Goal: Information Seeking & Learning: Learn about a topic

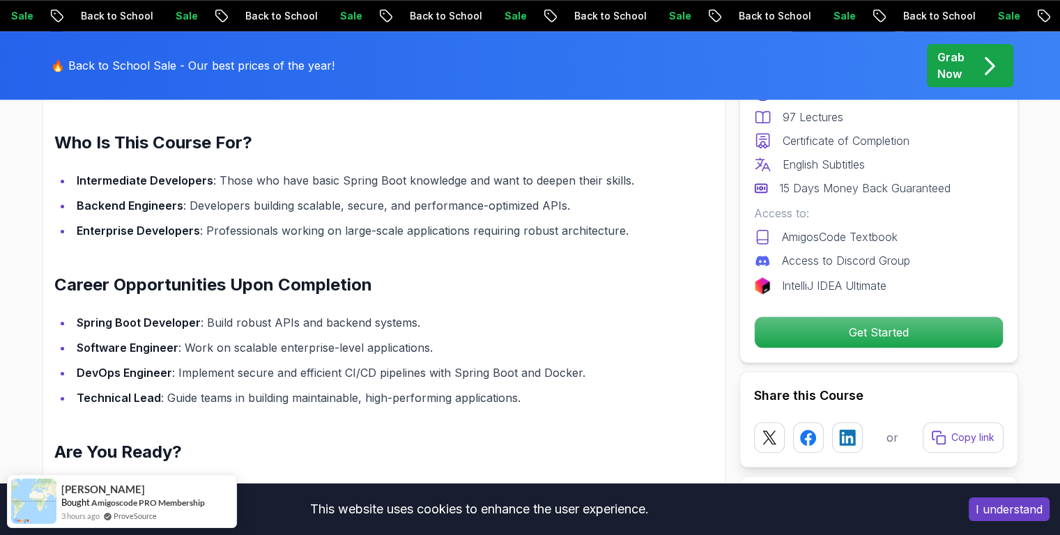
scroll to position [1386, 0]
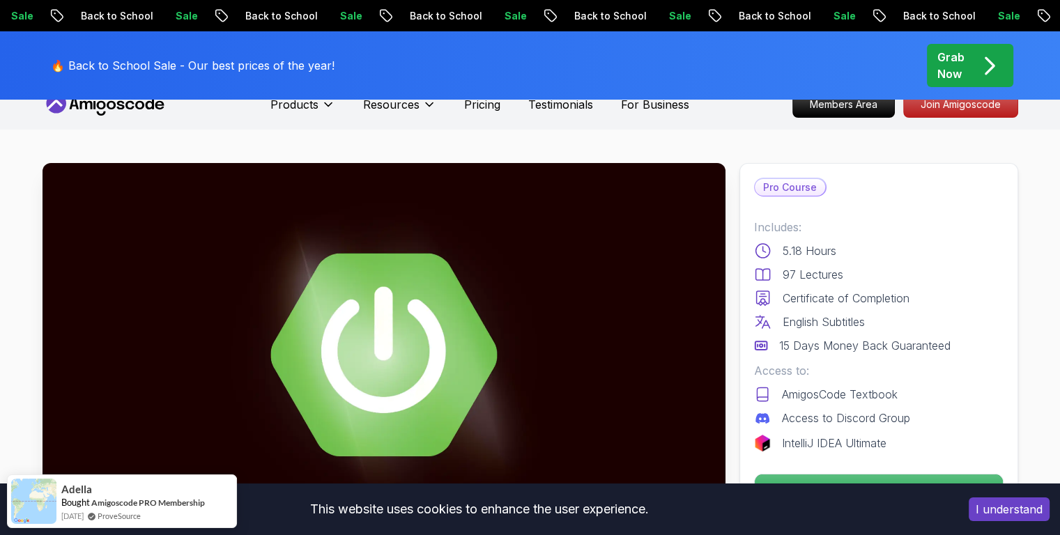
scroll to position [0, 0]
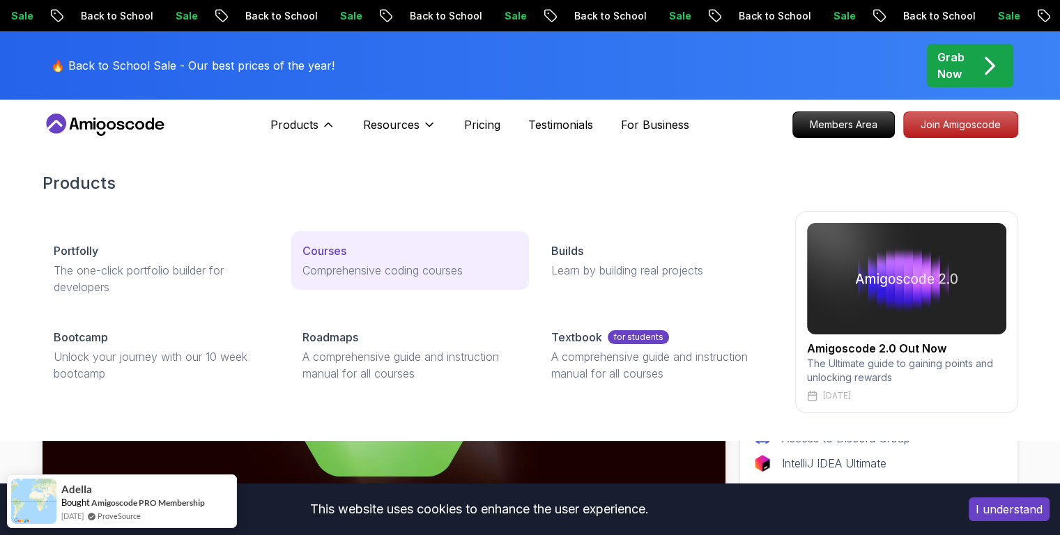
click at [329, 265] on p "Comprehensive coding courses" at bounding box center [409, 270] width 215 height 17
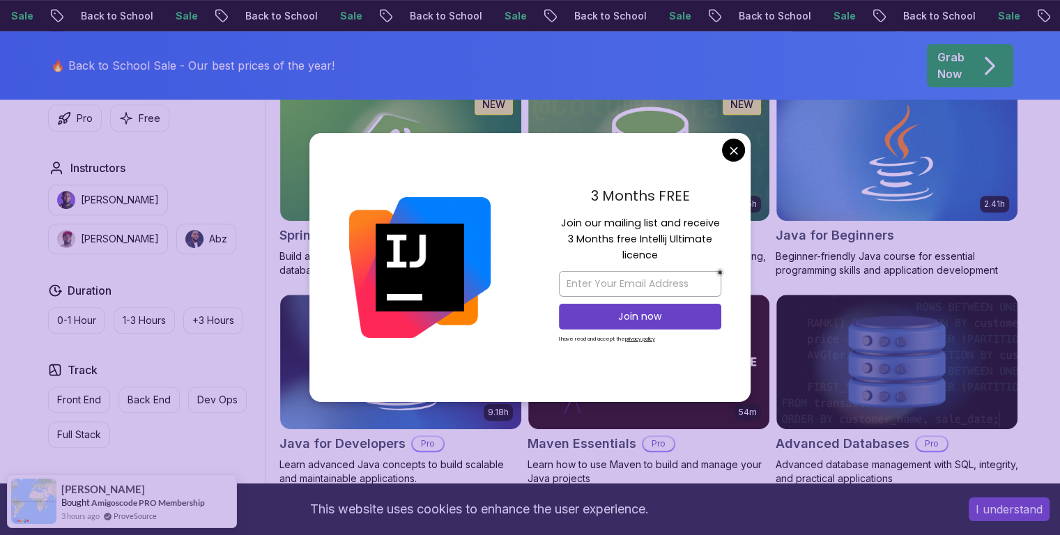
scroll to position [674, 0]
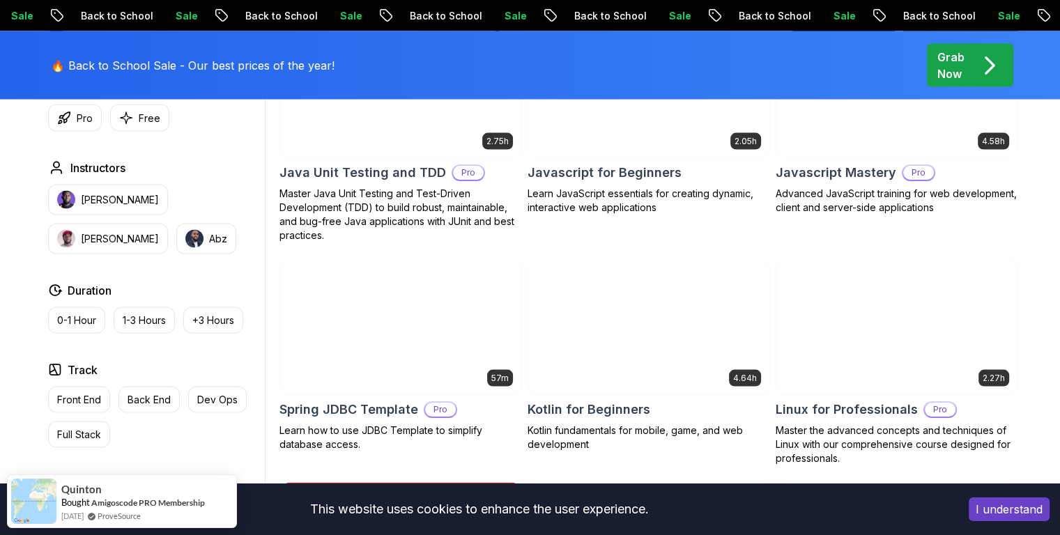
scroll to position [2702, 0]
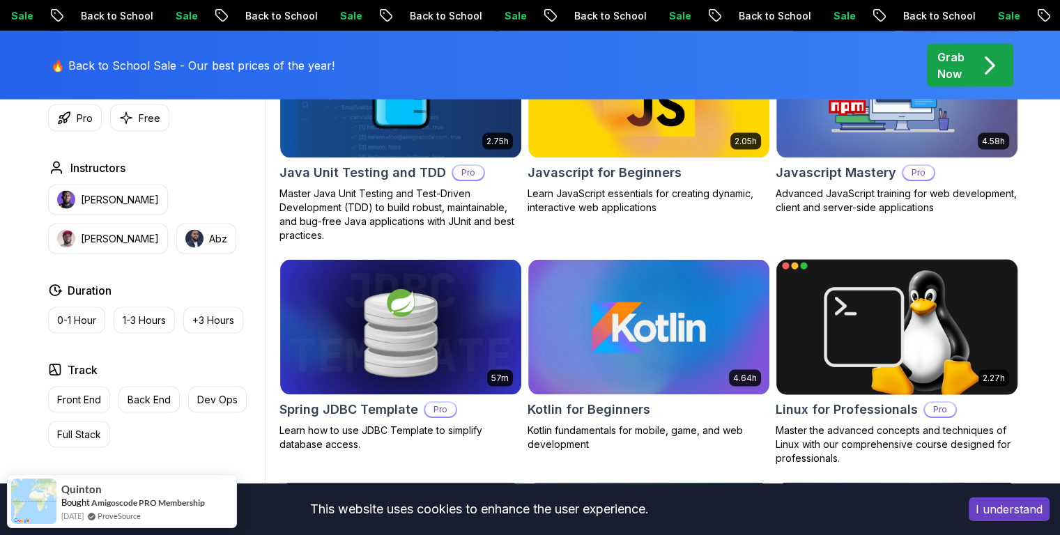
click at [903, 349] on img at bounding box center [896, 326] width 253 height 141
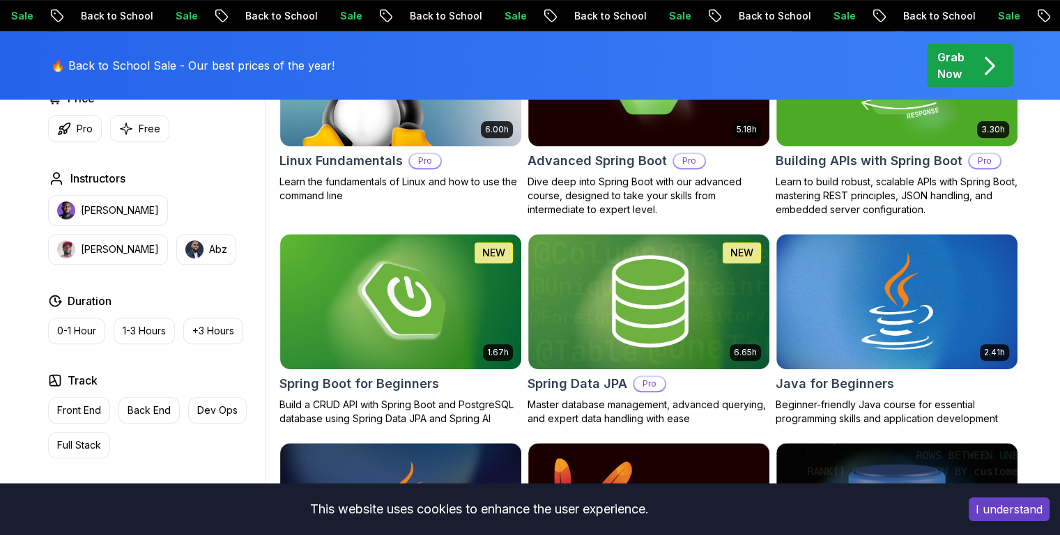
scroll to position [526, 0]
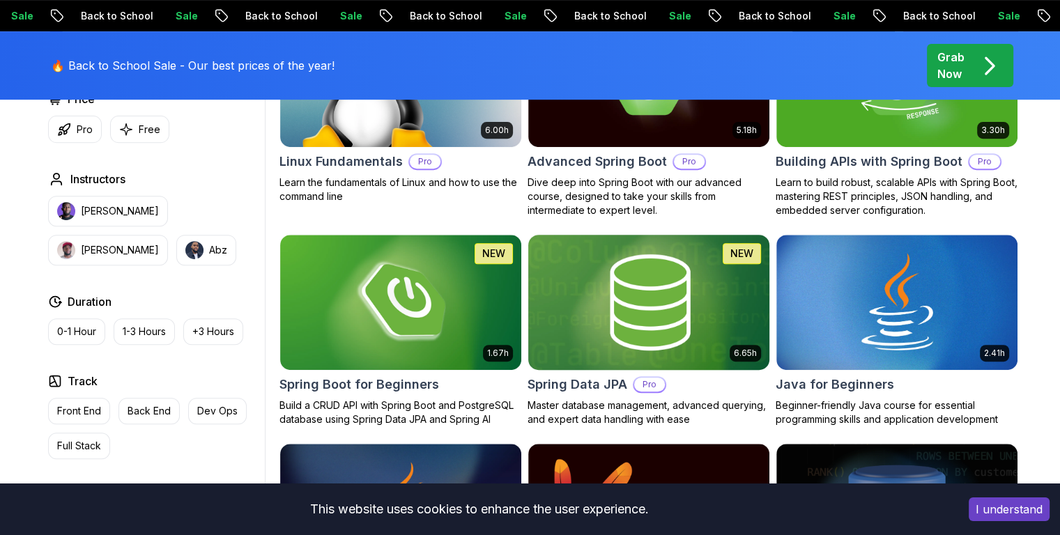
click at [707, 309] on img at bounding box center [648, 301] width 253 height 141
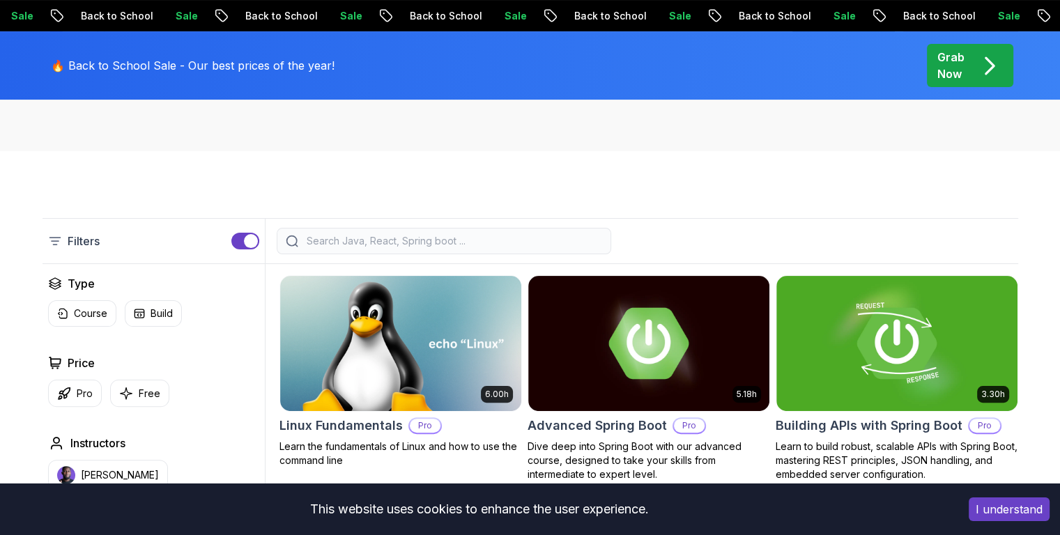
scroll to position [281, 0]
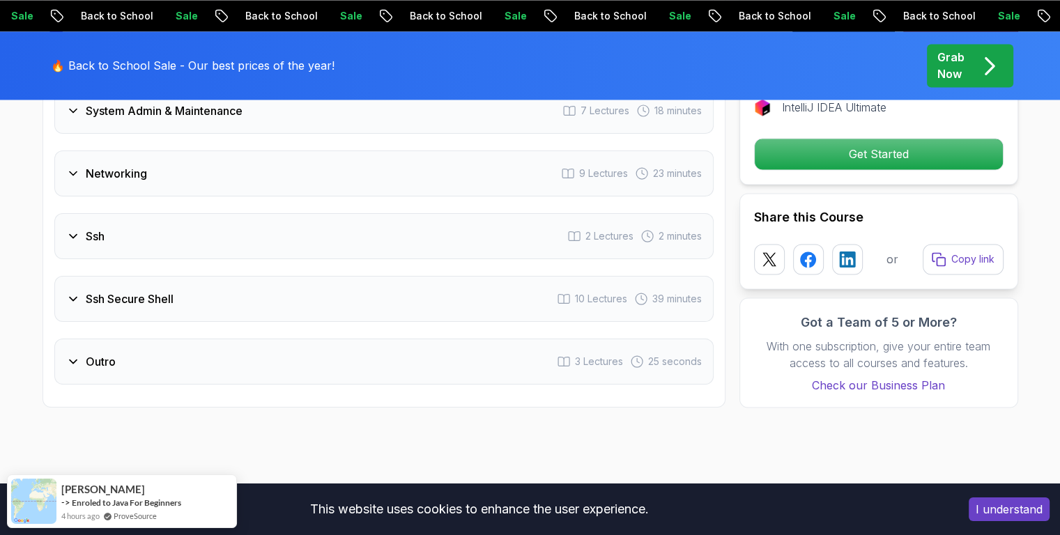
scroll to position [2366, 0]
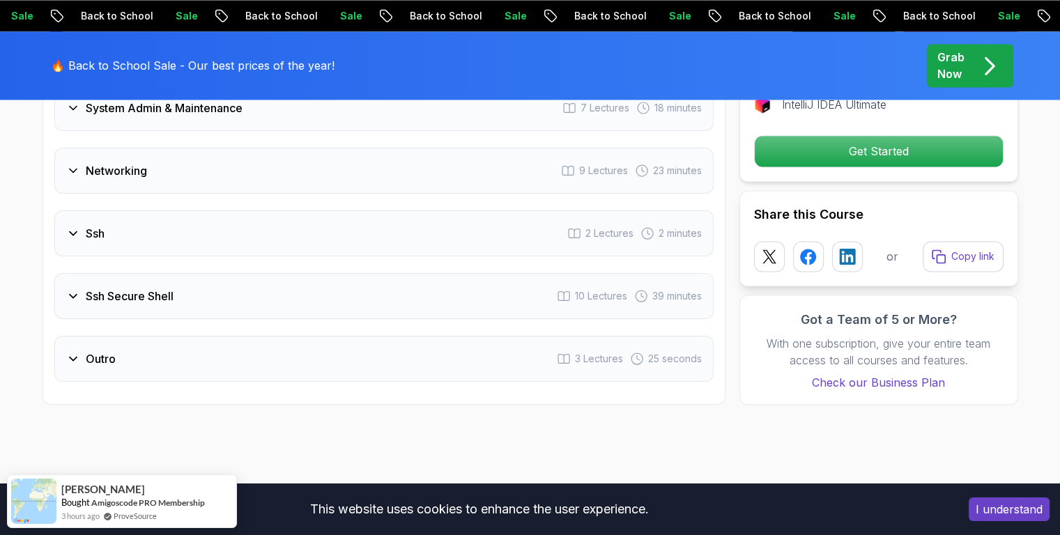
click at [528, 297] on div "Ssh Secure Shell 10 Lectures 39 minutes" at bounding box center [383, 296] width 659 height 46
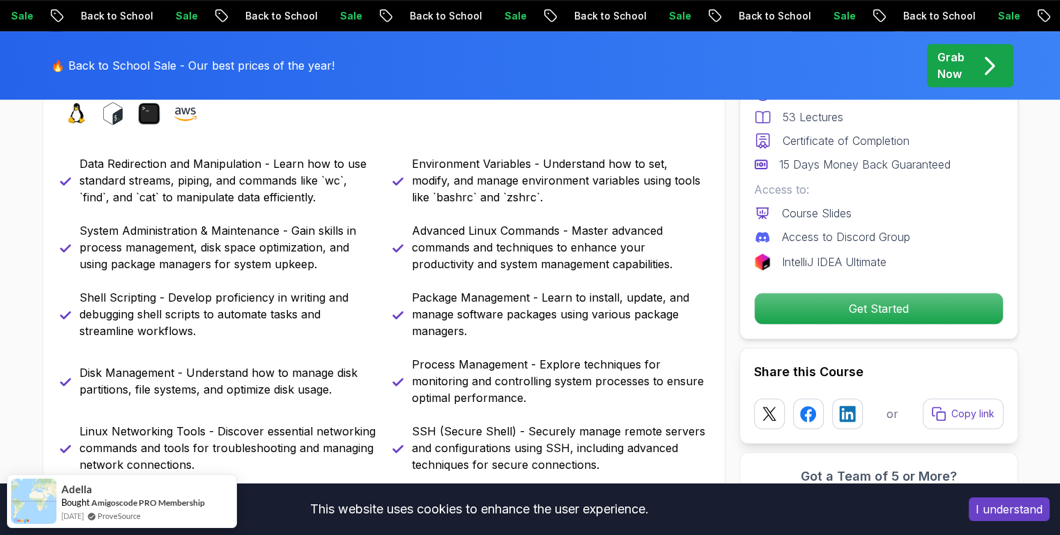
scroll to position [683, 0]
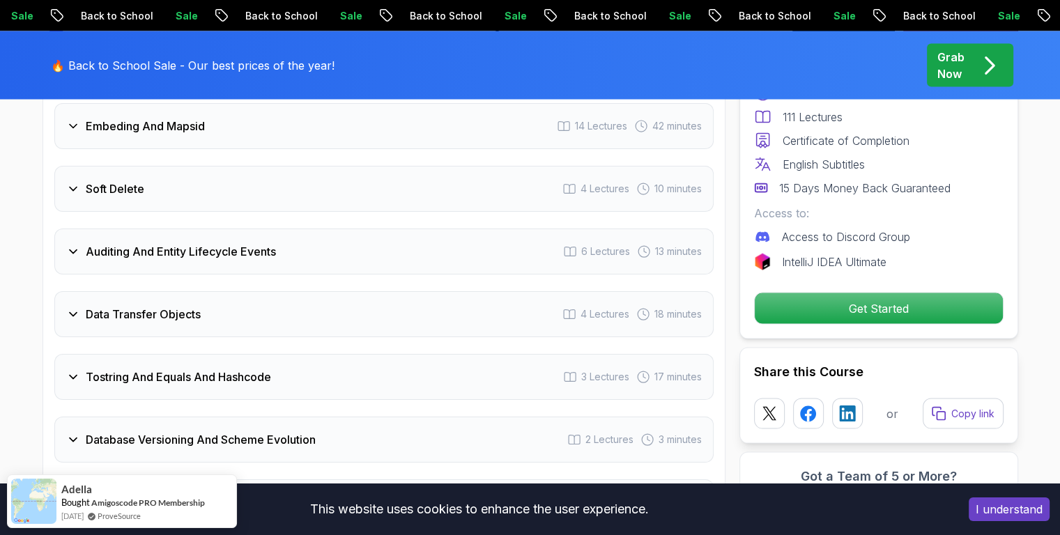
scroll to position [2741, 0]
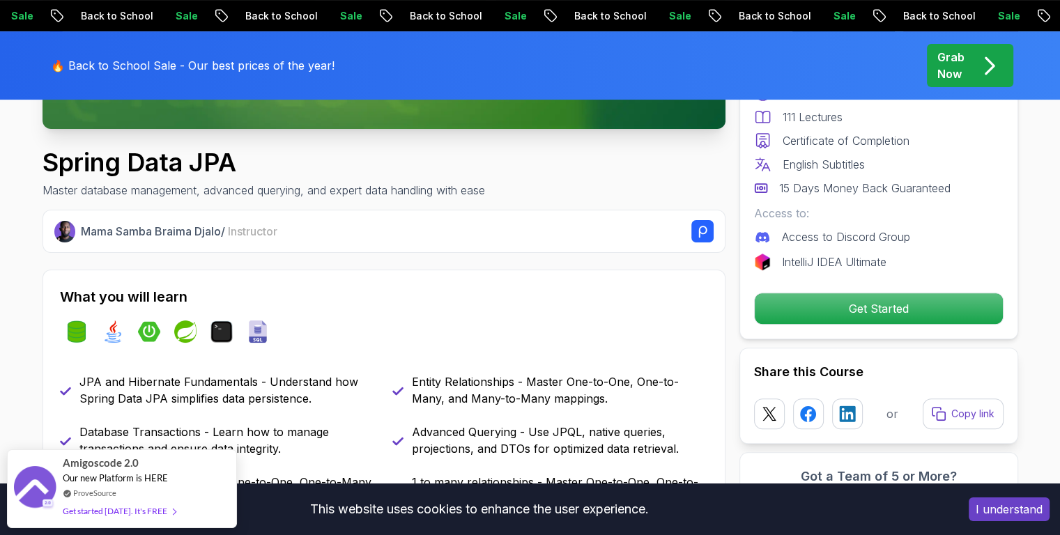
scroll to position [431, 0]
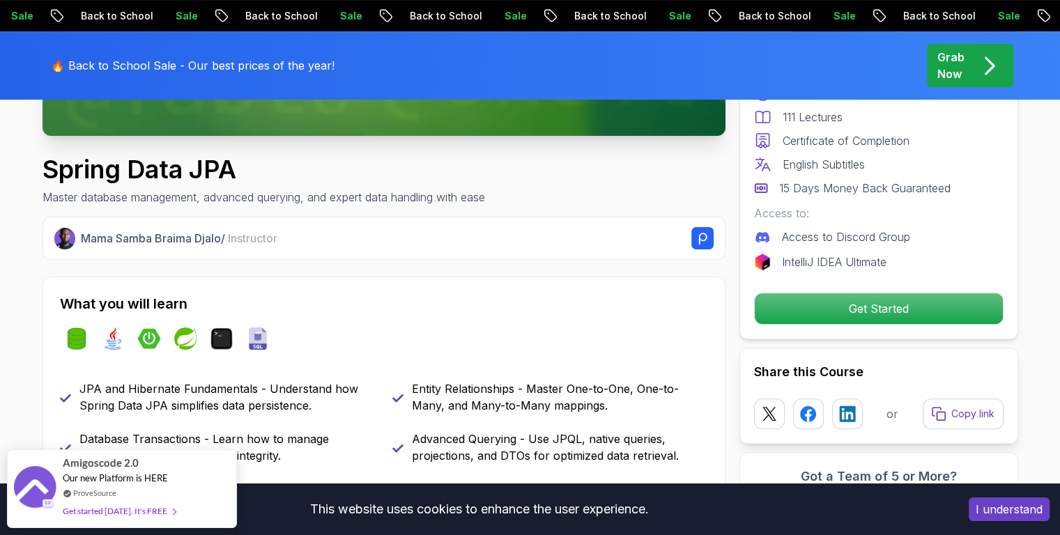
click at [194, 160] on h1 "Spring Data JPA" at bounding box center [264, 169] width 443 height 28
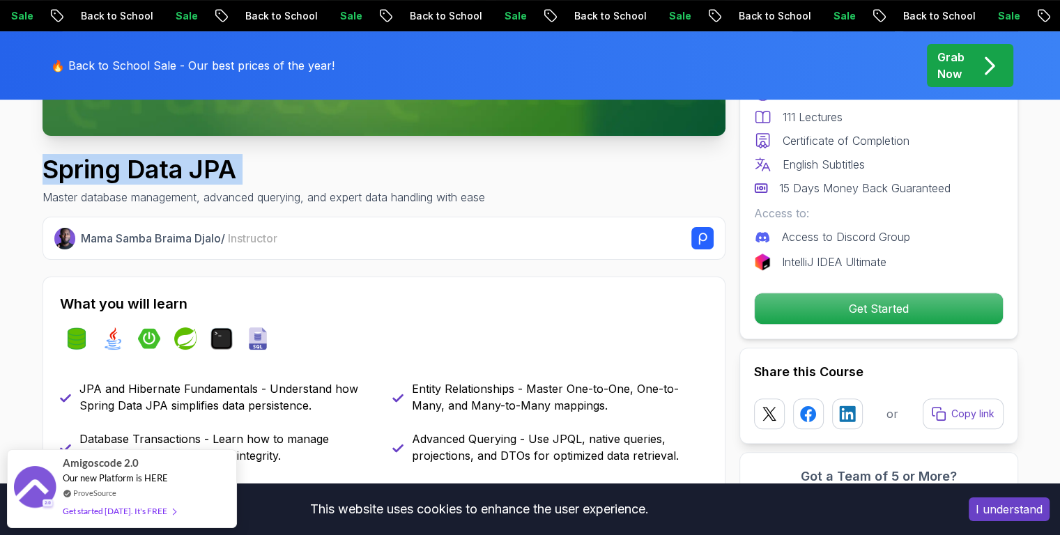
click at [194, 160] on h1 "Spring Data JPA" at bounding box center [264, 169] width 443 height 28
copy h1 "Spring Data JPA"
